Goal: Information Seeking & Learning: Learn about a topic

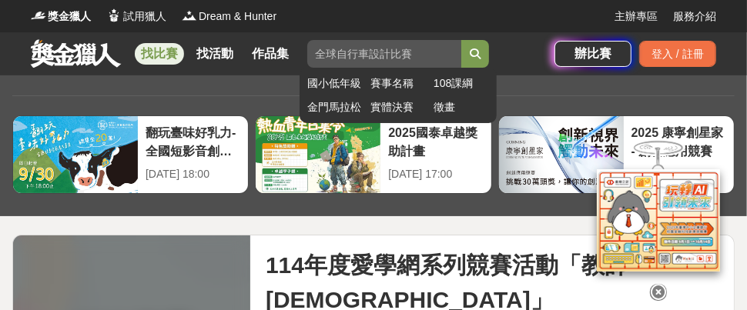
click at [406, 55] on input "search" at bounding box center [384, 54] width 154 height 28
type input "教案"
click at [461, 40] on button "submit" at bounding box center [475, 54] width 28 height 28
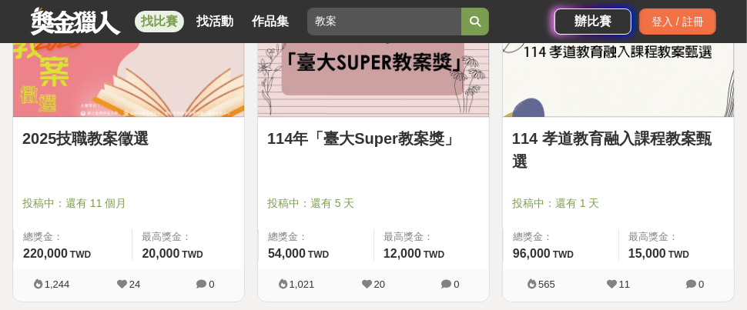
scroll to position [462, 0]
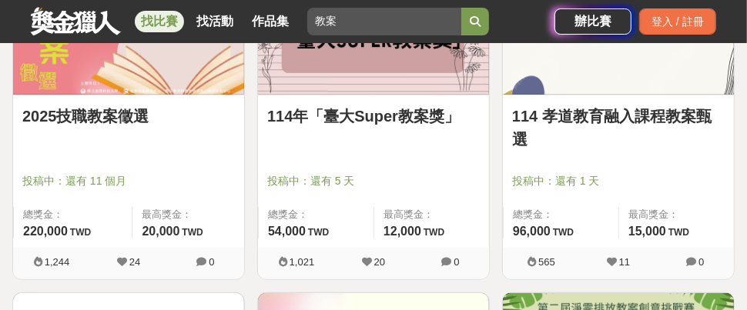
click at [94, 115] on link "2025技職教案徵選" at bounding box center [128, 116] width 212 height 23
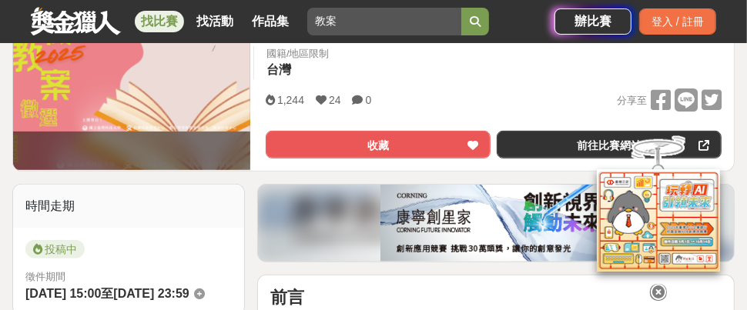
scroll to position [308, 0]
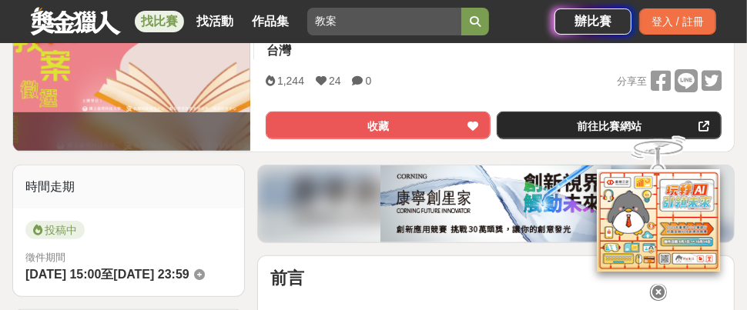
click at [581, 125] on link "前往比賽網站" at bounding box center [609, 126] width 225 height 28
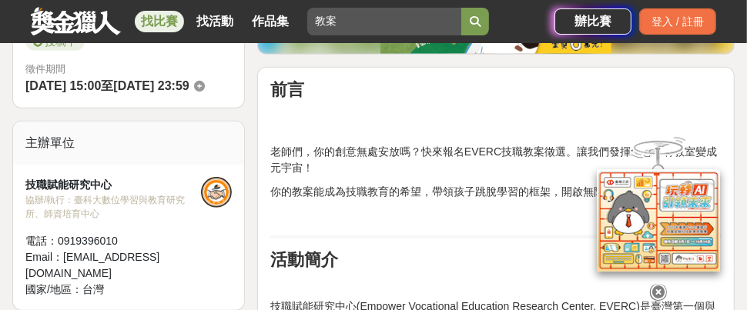
scroll to position [539, 0]
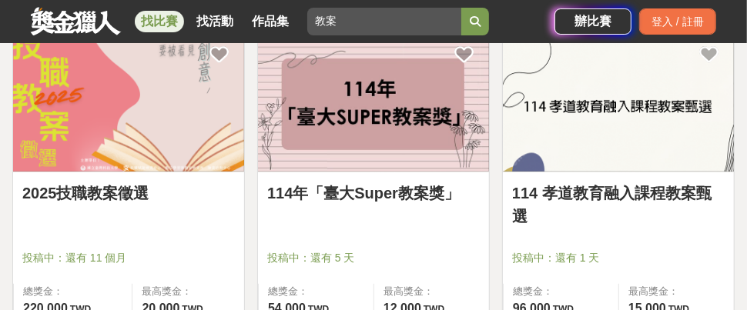
click at [395, 129] on img at bounding box center [373, 100] width 231 height 142
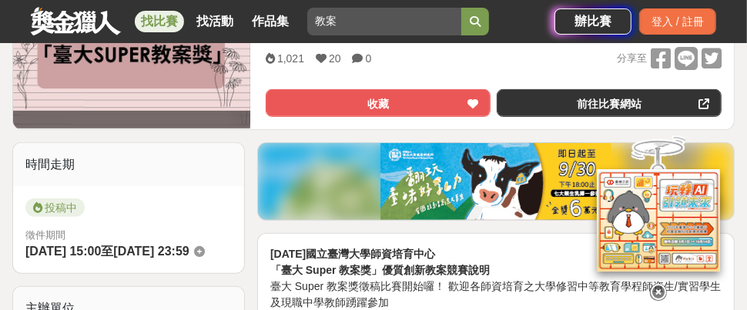
scroll to position [308, 0]
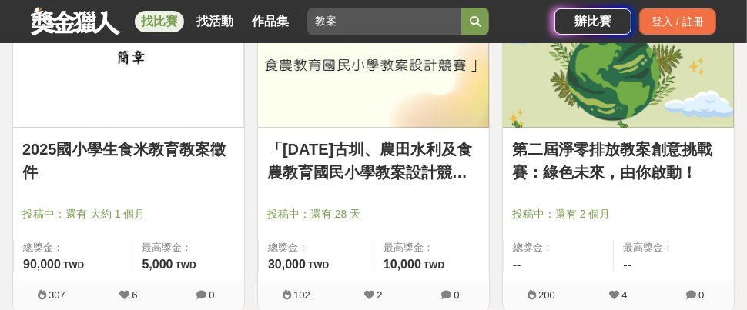
scroll to position [770, 0]
click at [635, 139] on link "第二屆淨零排放教案創意挑戰賽：綠色未來，由你啟動！" at bounding box center [618, 161] width 212 height 46
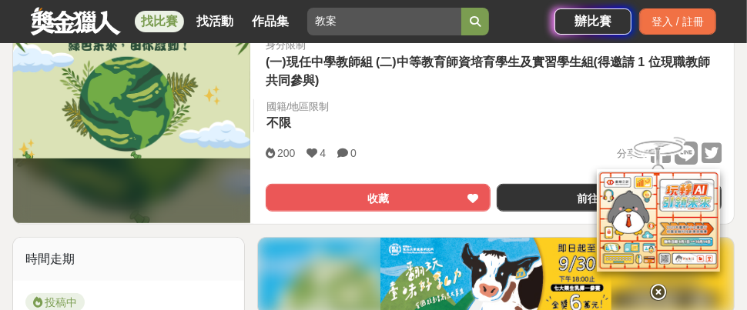
scroll to position [308, 0]
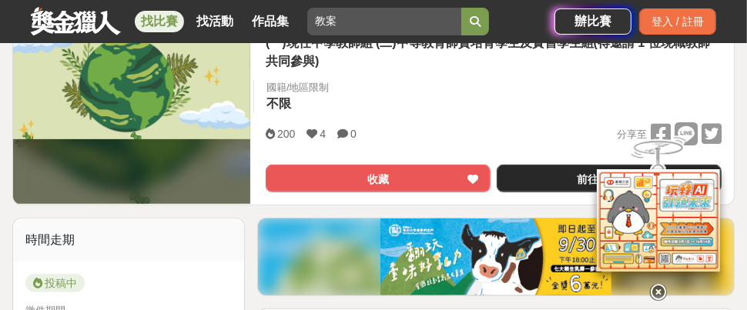
click at [567, 170] on link "前往比賽網站" at bounding box center [609, 179] width 225 height 28
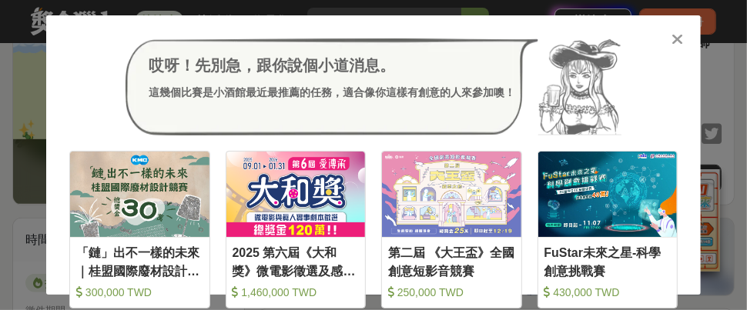
click at [680, 37] on icon at bounding box center [678, 39] width 12 height 15
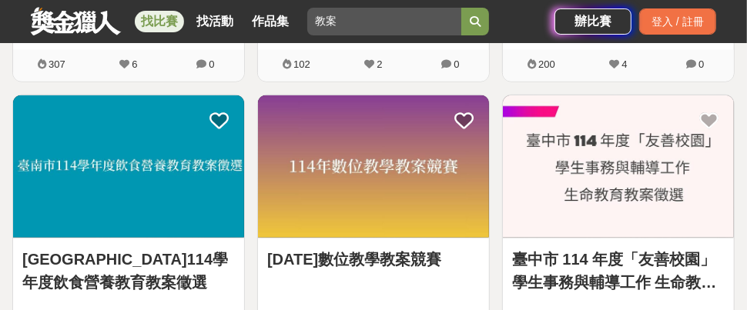
scroll to position [1001, 0]
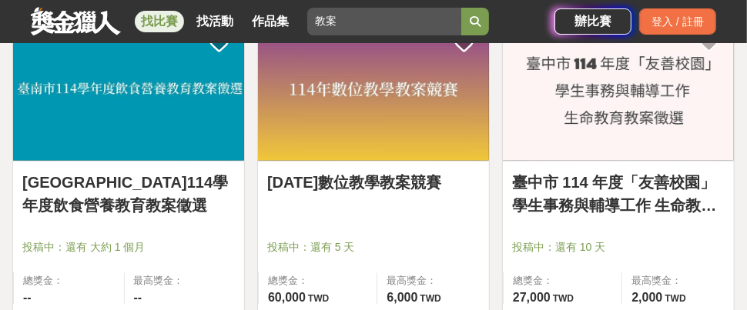
click at [356, 180] on link "114年數位教學教案競賽" at bounding box center [373, 182] width 212 height 23
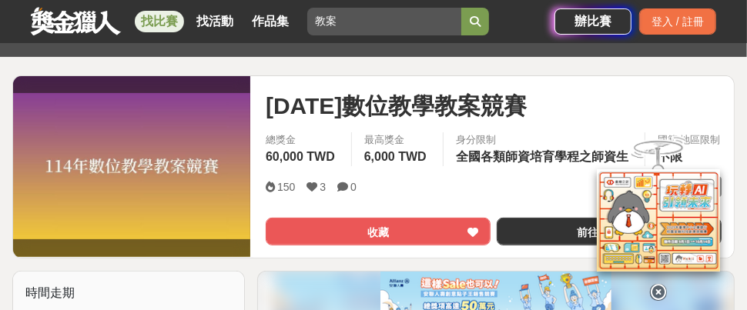
scroll to position [231, 0]
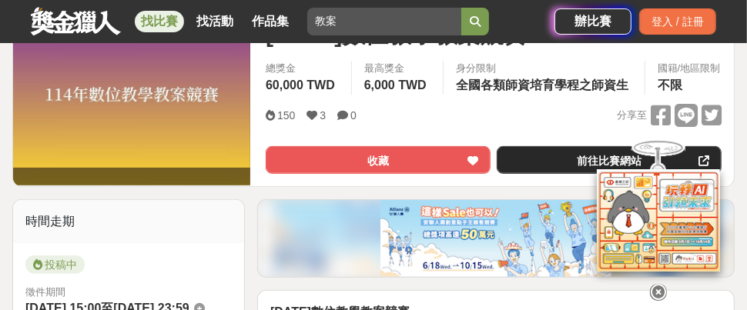
click at [533, 174] on link "前往比賽網站" at bounding box center [609, 160] width 225 height 28
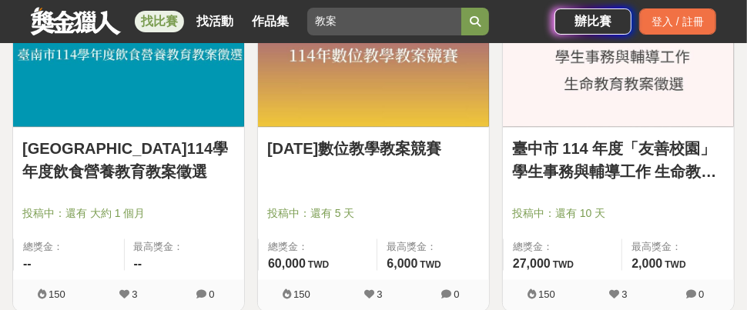
scroll to position [1001, 0]
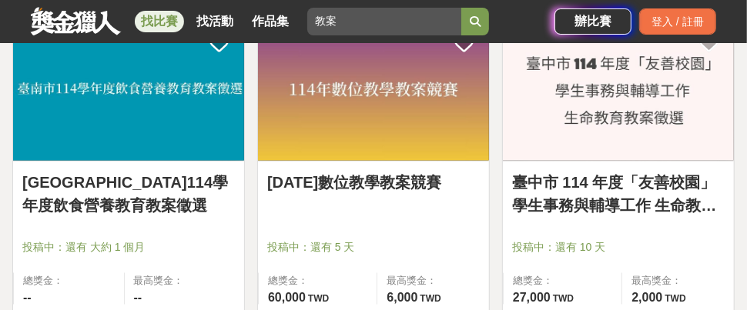
click at [580, 203] on link "臺中市 114 年度「友善校園」學生事務與輔導工作 生命教育教案徵選" at bounding box center [618, 194] width 212 height 46
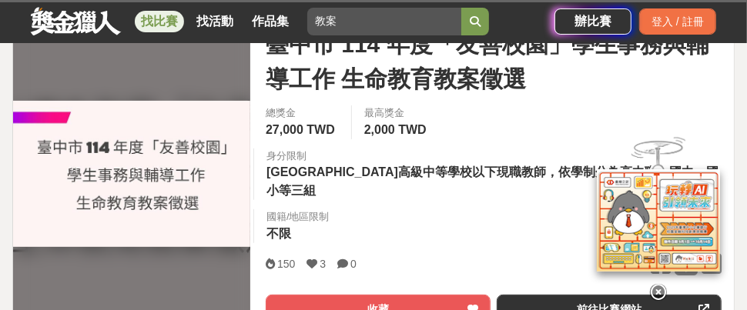
scroll to position [231, 0]
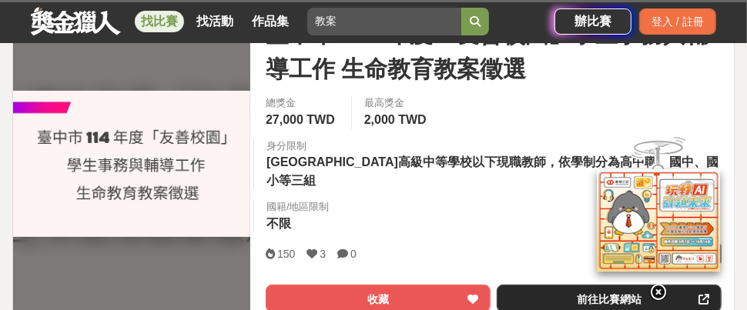
click at [573, 285] on link "前往比賽網站" at bounding box center [609, 299] width 225 height 28
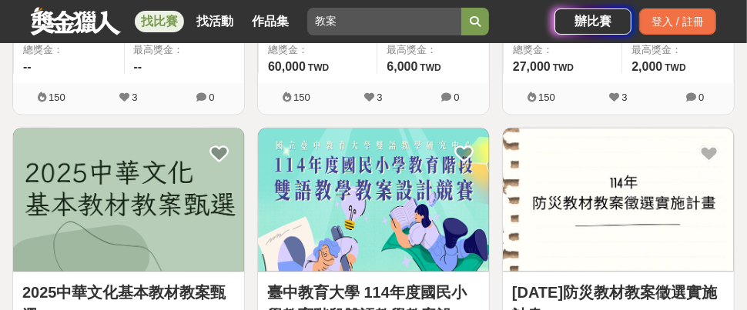
scroll to position [1309, 0]
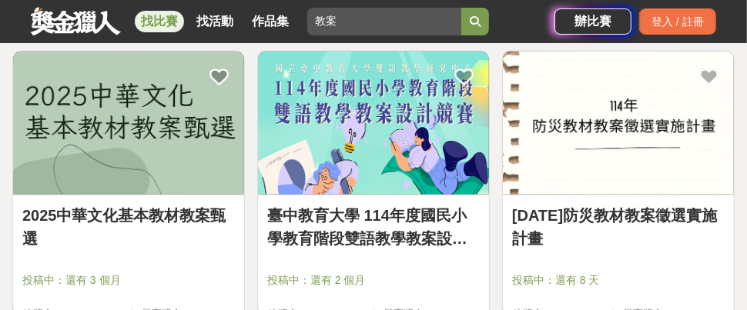
click at [160, 212] on link "2025中華文化基本教材教案甄選" at bounding box center [128, 228] width 212 height 46
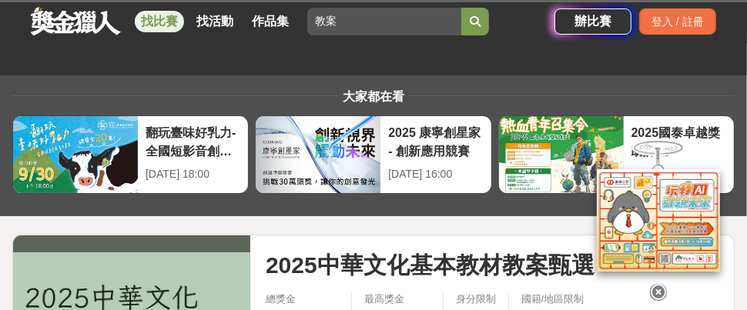
scroll to position [231, 0]
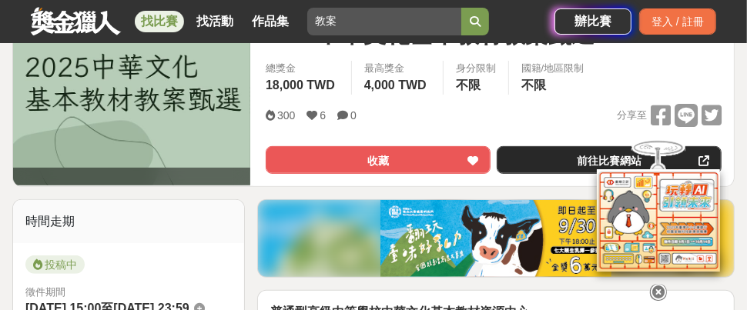
click at [568, 154] on link "前往比賽網站" at bounding box center [609, 160] width 225 height 28
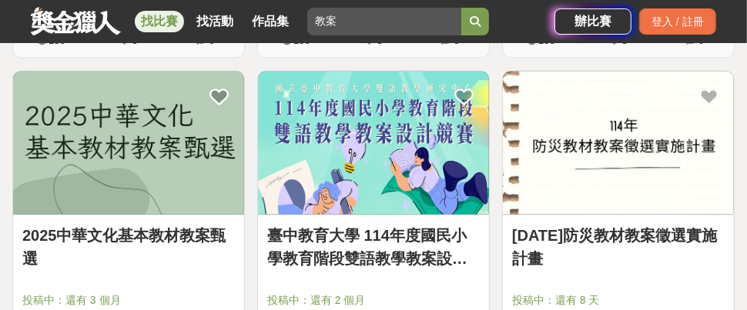
scroll to position [1309, 0]
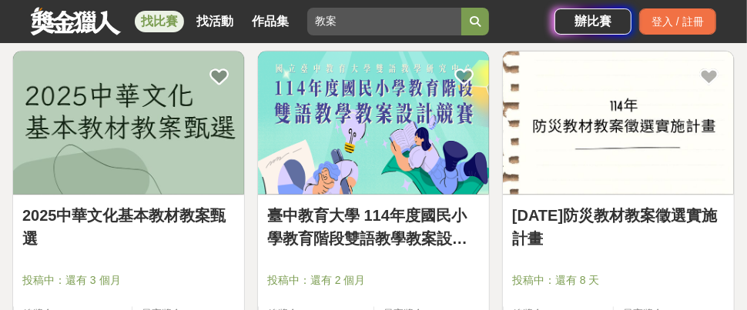
click at [618, 215] on link "114年防災教材教案徵選實施計畫" at bounding box center [618, 228] width 212 height 46
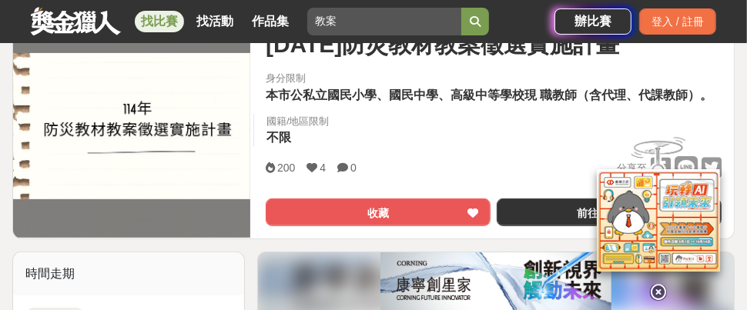
scroll to position [231, 0]
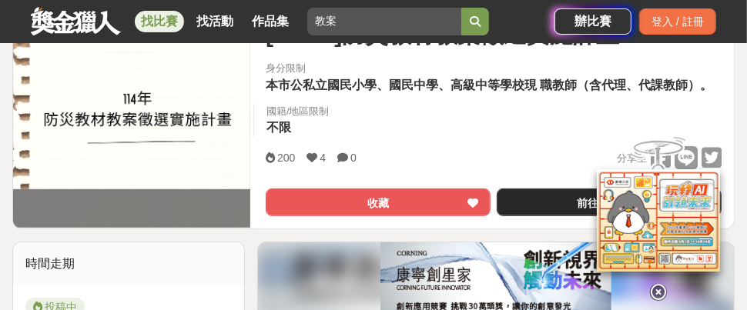
click at [546, 202] on link "前往比賽網站" at bounding box center [609, 203] width 225 height 28
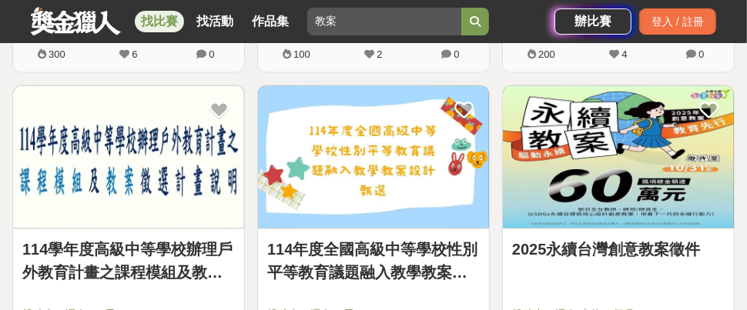
scroll to position [1694, 0]
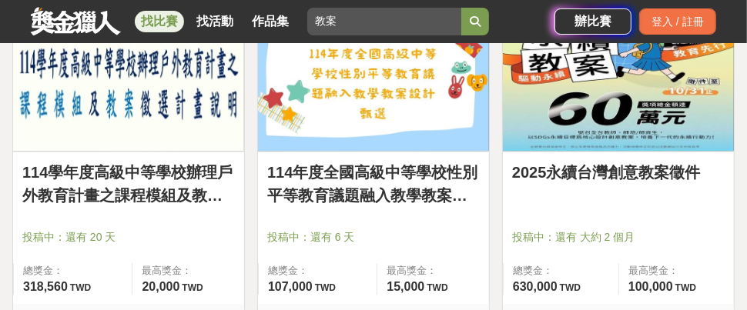
click at [140, 197] on link "114學年度高級中等學校辦理戶外教育計畫之課程模組及教案徵選計畫" at bounding box center [128, 184] width 212 height 46
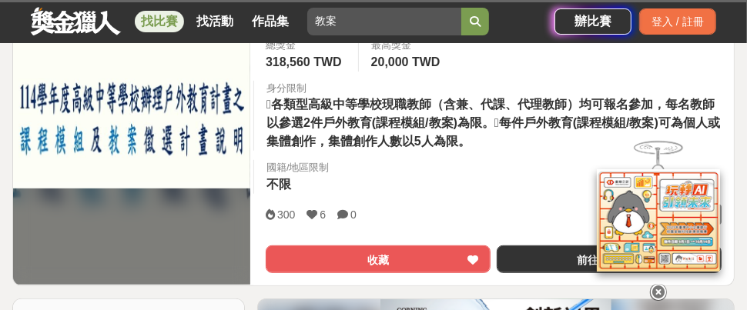
scroll to position [308, 0]
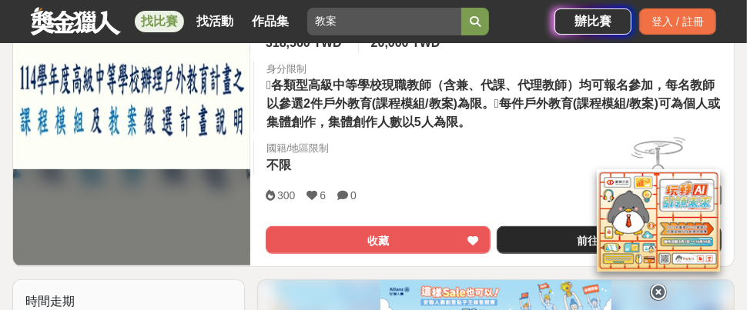
click at [544, 233] on link "前往比賽網站" at bounding box center [609, 240] width 225 height 28
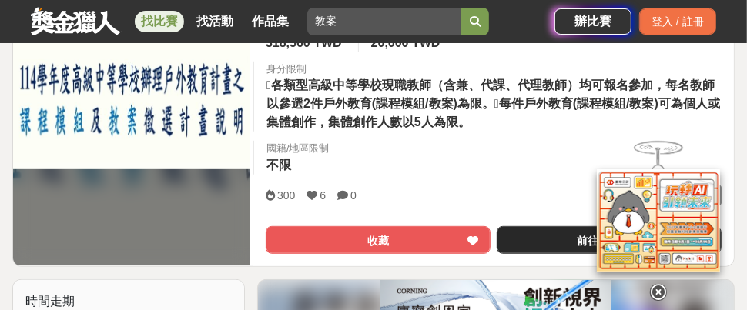
click at [553, 237] on link "前往比賽網站" at bounding box center [609, 240] width 225 height 28
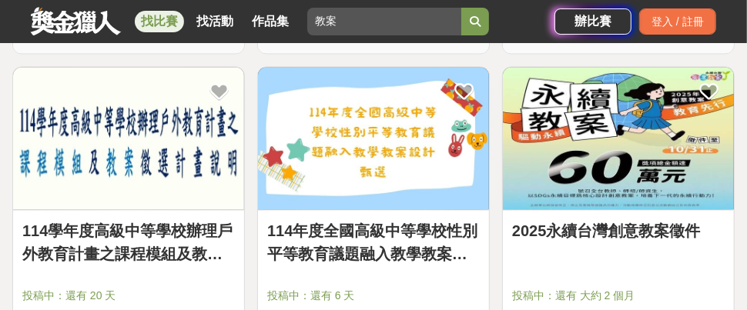
scroll to position [1617, 0]
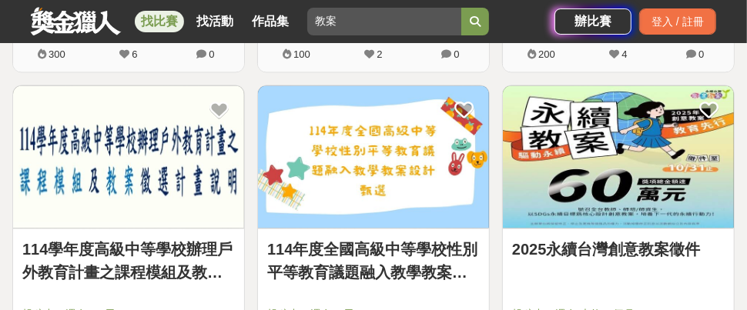
click at [386, 247] on link "114年度全國高級中等學校性別平等教育議題融入教學教案設計甄選" at bounding box center [373, 261] width 212 height 46
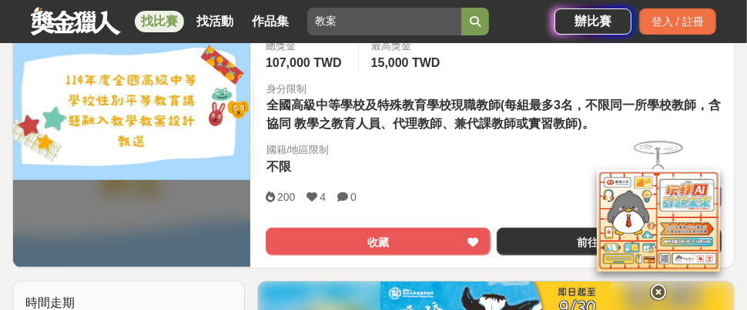
scroll to position [308, 0]
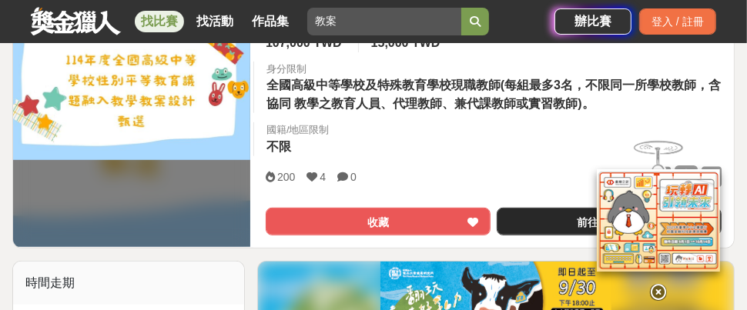
click at [547, 222] on link "前往比賽網站" at bounding box center [609, 222] width 225 height 28
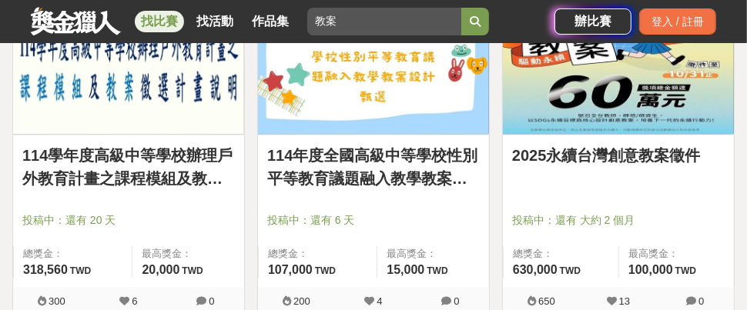
scroll to position [1694, 0]
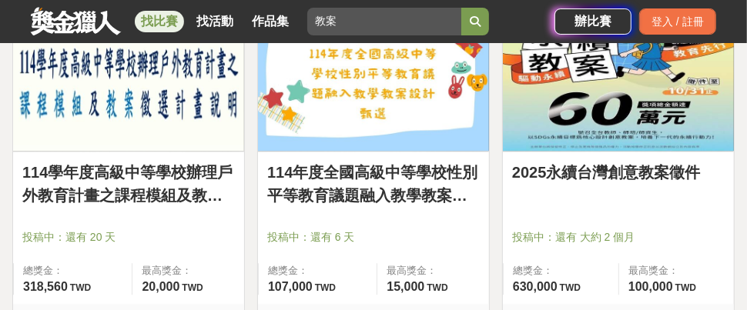
click at [608, 171] on link "2025永續台灣創意教案徵件" at bounding box center [618, 172] width 212 height 23
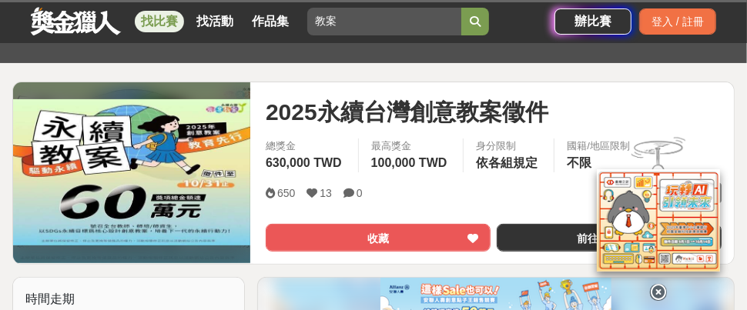
scroll to position [231, 0]
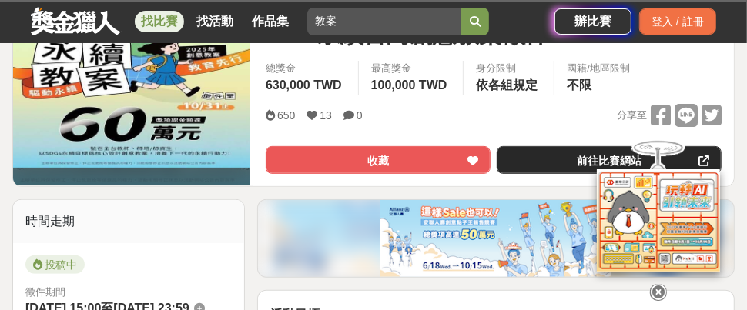
click at [547, 161] on link "前往比賽網站" at bounding box center [609, 160] width 225 height 28
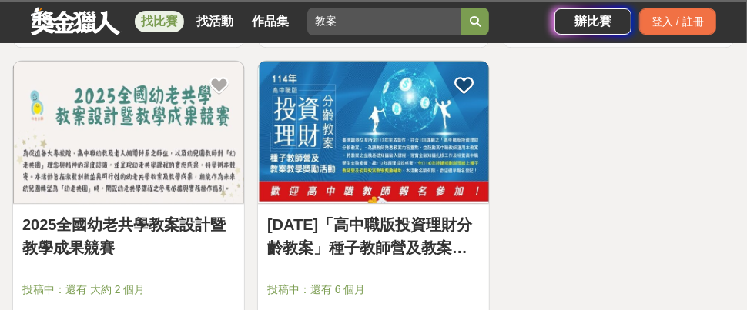
scroll to position [2002, 0]
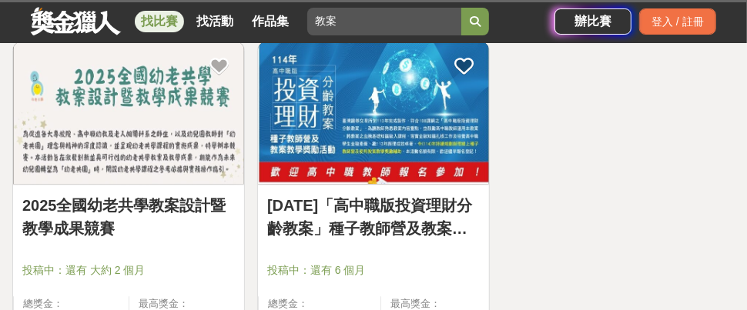
click at [340, 196] on link "114年「高中職版投資理財分齡教案」種子教師營及教案教學獎勵活動辦法" at bounding box center [373, 217] width 212 height 46
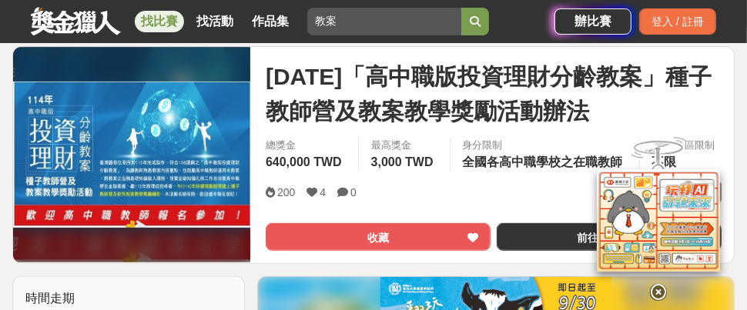
scroll to position [231, 0]
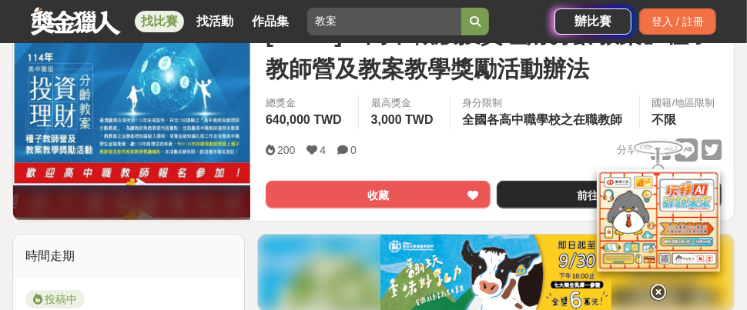
click at [526, 190] on link "前往比賽網站" at bounding box center [609, 195] width 225 height 28
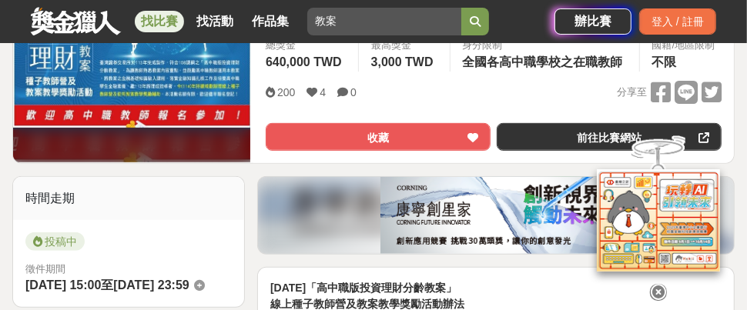
scroll to position [308, 0]
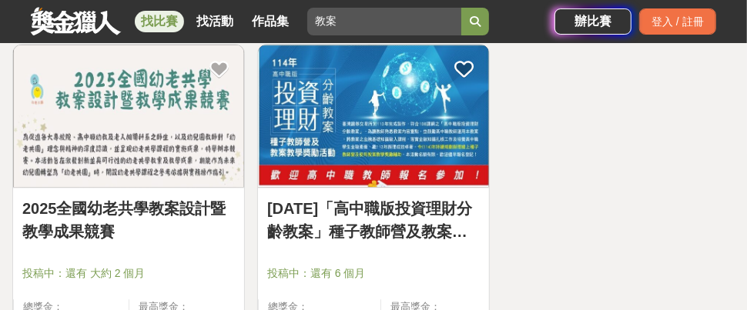
scroll to position [2002, 0]
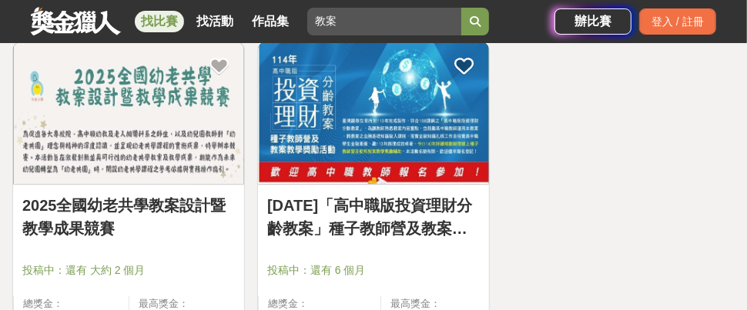
click at [77, 210] on link "2025全國幼老共學教案設計暨教學成果競賽" at bounding box center [128, 217] width 212 height 46
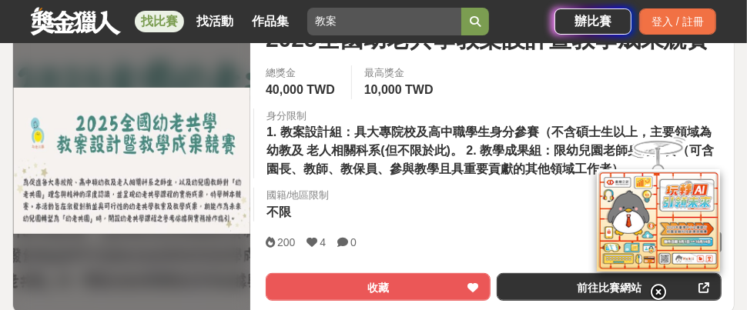
scroll to position [231, 0]
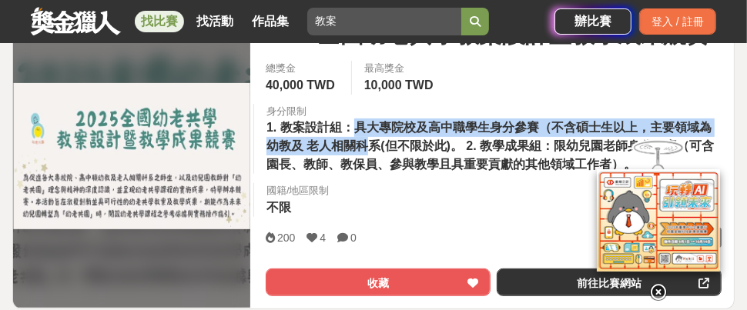
drag, startPoint x: 354, startPoint y: 125, endPoint x: 362, endPoint y: 143, distance: 20.0
click at [362, 143] on span "1. 教案設計組：具大專院校及高中職學生身分參賽（不含碩士生以上，主要領域為幼教及 老人相關科系(但不限於此)。 2. 教學成果組：限幼兒園老師身分參賽（可含…" at bounding box center [489, 146] width 447 height 50
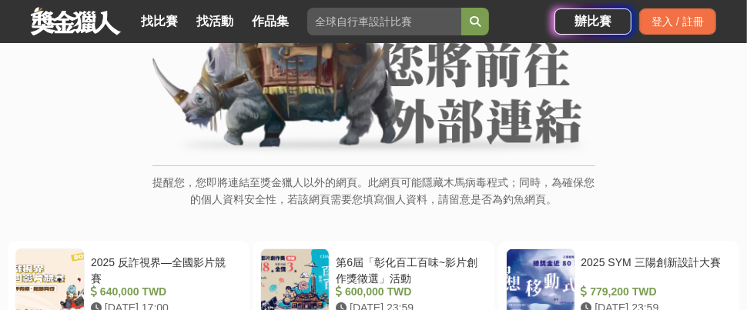
scroll to position [308, 0]
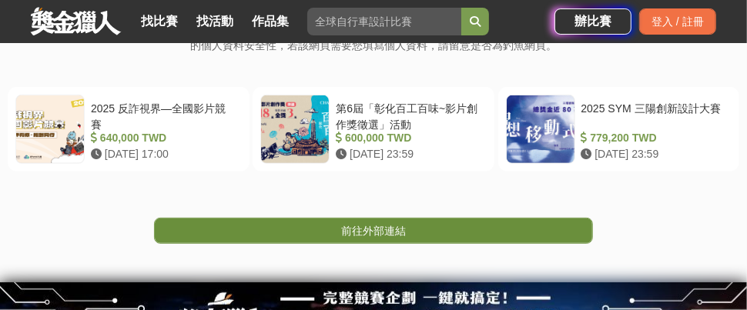
click at [336, 236] on link "前往外部連結" at bounding box center [373, 231] width 439 height 26
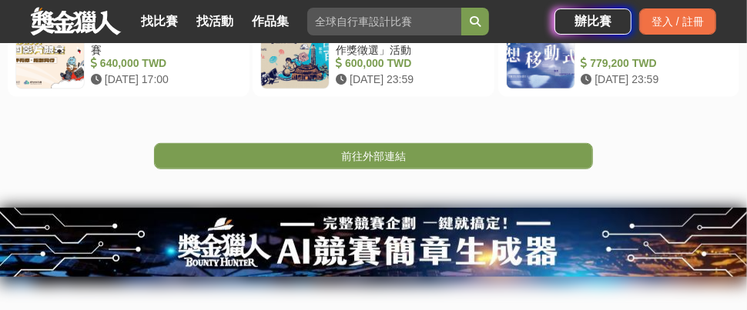
scroll to position [273, 0]
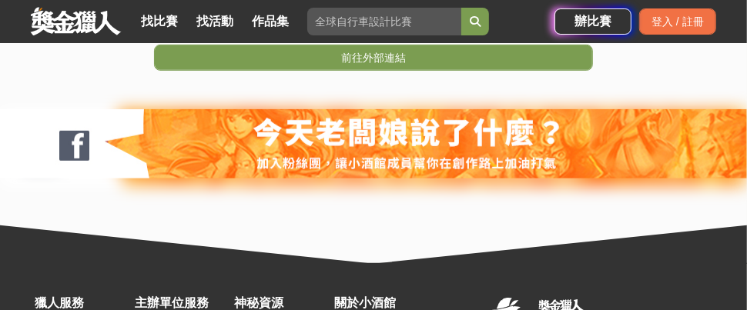
scroll to position [462, 0]
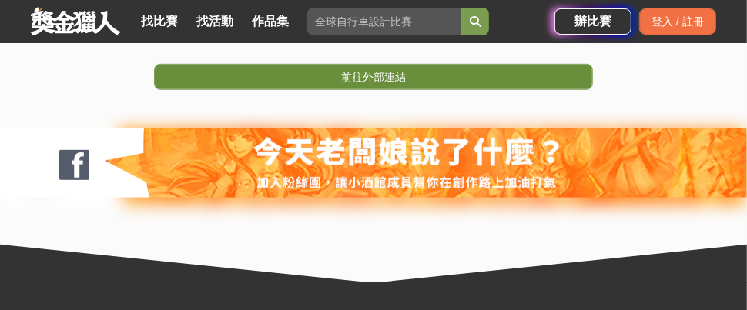
click at [386, 79] on span "前往外部連結" at bounding box center [373, 77] width 65 height 12
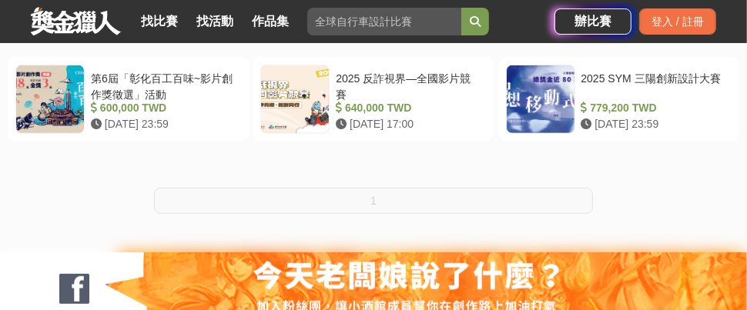
scroll to position [385, 0]
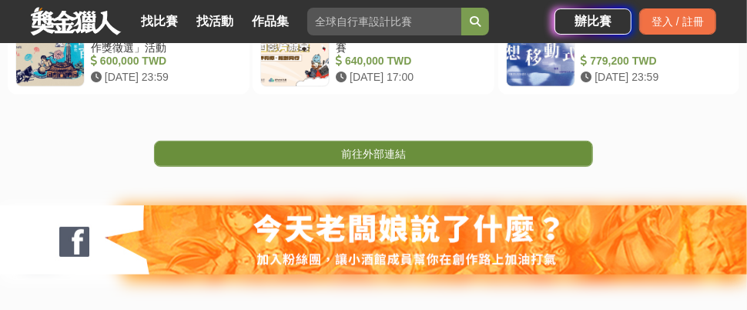
click at [383, 156] on span "前往外部連結" at bounding box center [373, 154] width 65 height 12
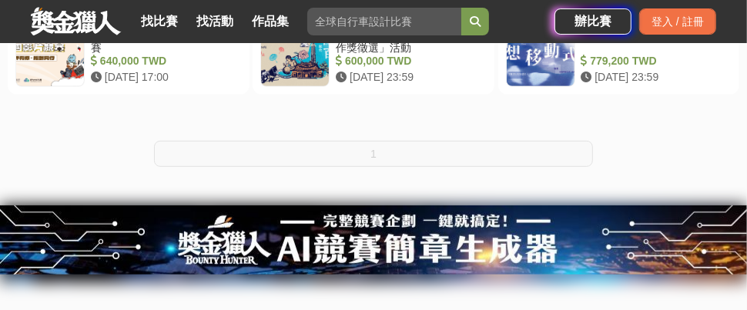
scroll to position [308, 0]
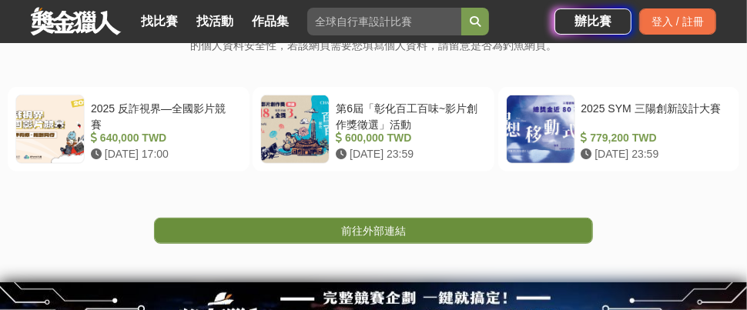
click at [360, 232] on span "前往外部連結" at bounding box center [373, 231] width 65 height 12
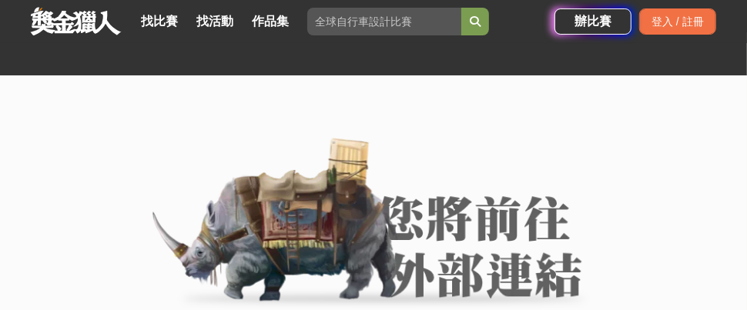
scroll to position [308, 0]
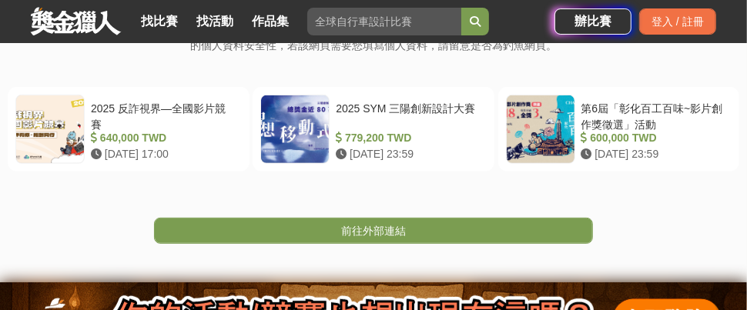
click at [333, 233] on link "前往外部連結" at bounding box center [373, 231] width 439 height 26
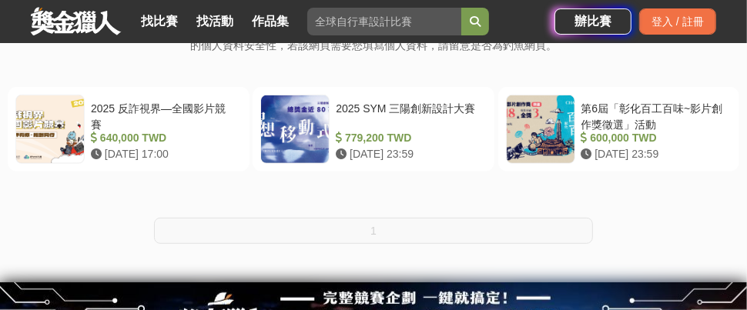
scroll to position [462, 0]
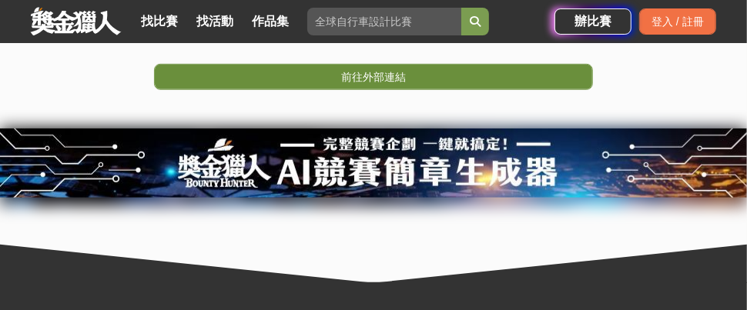
click at [374, 74] on span "前往外部連結" at bounding box center [373, 77] width 65 height 12
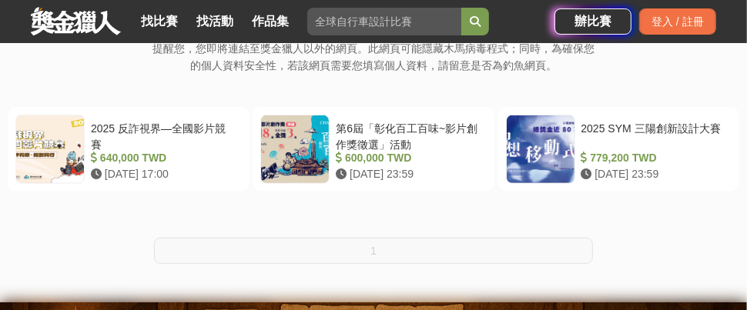
scroll to position [308, 0]
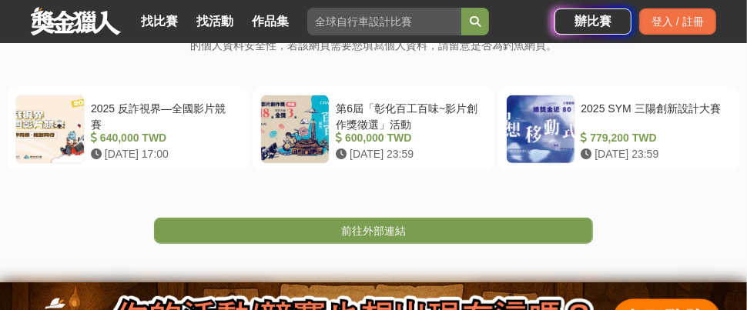
click at [390, 228] on span "前往外部連結" at bounding box center [373, 231] width 65 height 12
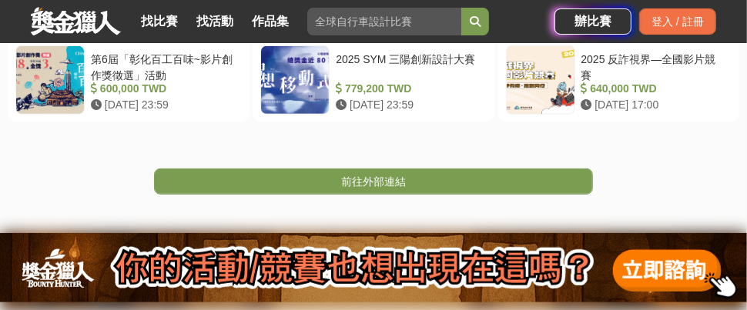
scroll to position [385, 0]
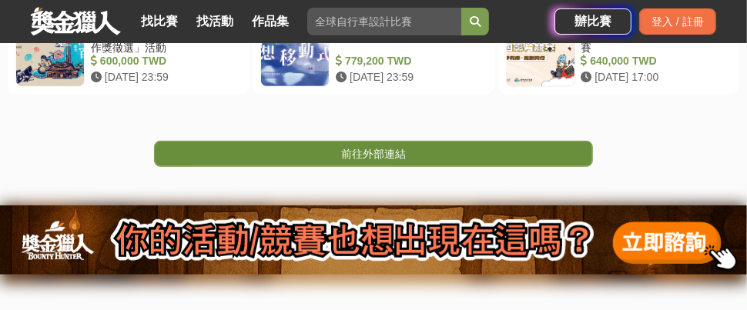
click at [362, 150] on span "前往外部連結" at bounding box center [373, 154] width 65 height 12
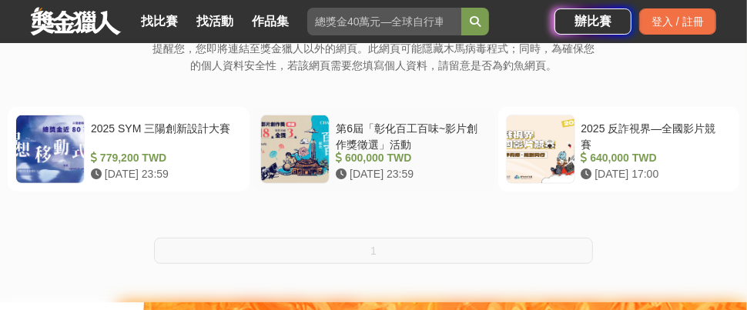
scroll to position [308, 0]
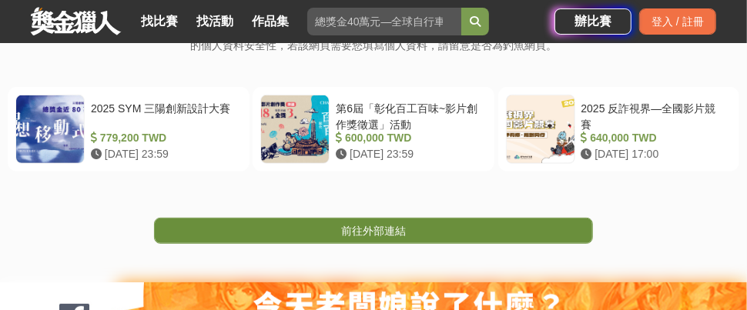
click at [346, 236] on span "前往外部連結" at bounding box center [373, 231] width 65 height 12
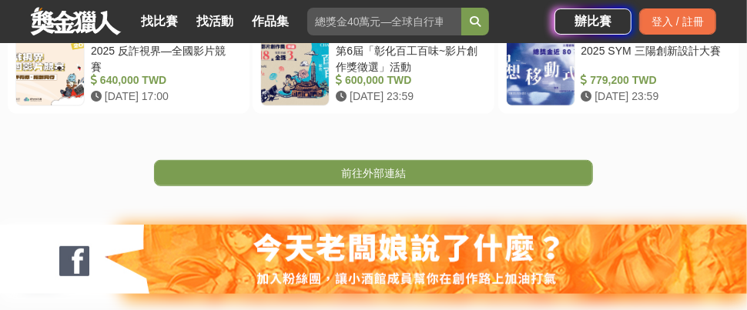
scroll to position [385, 0]
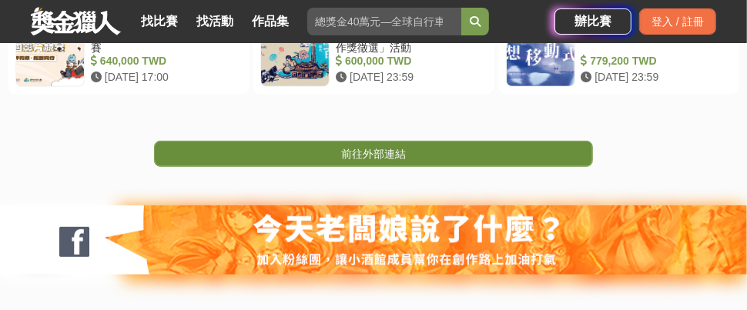
click at [364, 153] on span "前往外部連結" at bounding box center [373, 154] width 65 height 12
